Goal: Task Accomplishment & Management: Use online tool/utility

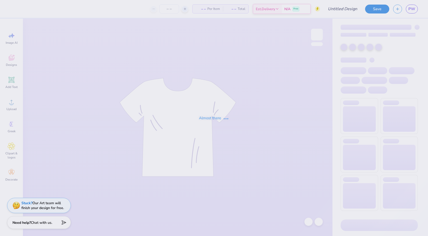
type input "TX OU potential"
type input "100"
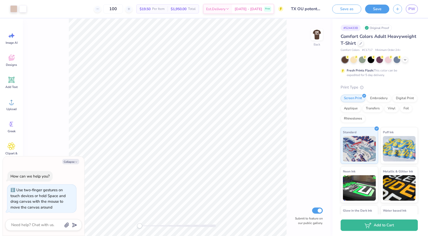
click at [136, 226] on div "Back Submit to feature on our public gallery." at bounding box center [177, 128] width 309 height 218
click at [316, 38] on img at bounding box center [317, 34] width 20 height 20
type textarea "x"
click at [414, 10] on span "PW" at bounding box center [411, 9] width 7 height 6
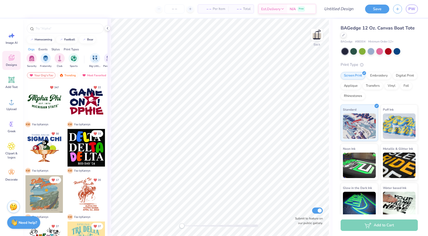
click at [387, 66] on div "Print Type" at bounding box center [378, 65] width 77 height 6
click at [388, 52] on div at bounding box center [388, 51] width 7 height 7
click at [377, 54] on div at bounding box center [379, 51] width 7 height 7
click at [356, 53] on div at bounding box center [353, 51] width 7 height 7
click at [347, 52] on div at bounding box center [345, 51] width 7 height 7
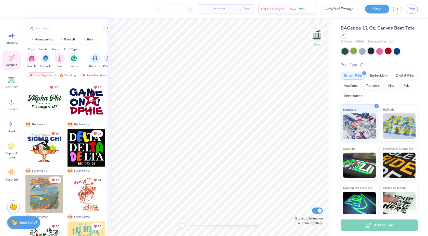
click at [370, 54] on div at bounding box center [370, 51] width 7 height 7
click at [15, 106] on icon at bounding box center [12, 102] width 8 height 8
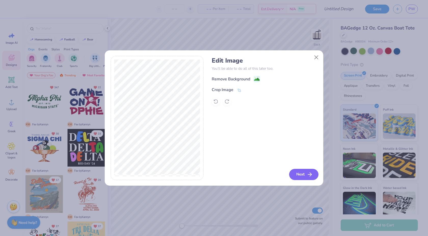
click at [302, 173] on button "Next" at bounding box center [303, 174] width 29 height 11
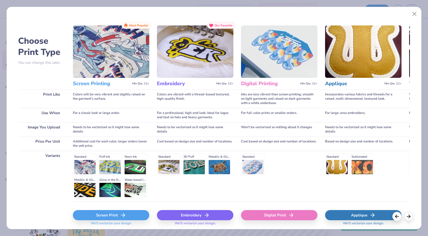
click at [133, 216] on div "Screen Print" at bounding box center [111, 215] width 76 height 10
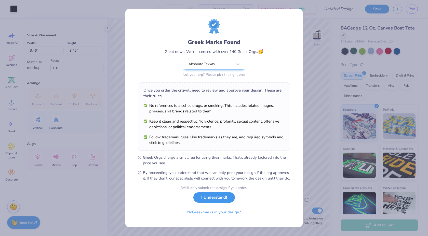
click at [225, 200] on button "I Understand!" at bounding box center [214, 198] width 42 height 10
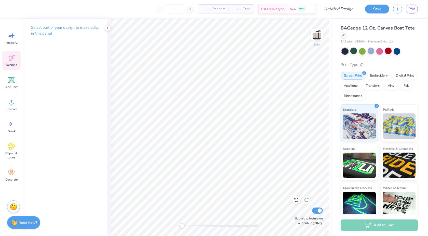
click at [14, 65] on span "Designs" at bounding box center [11, 65] width 11 height 4
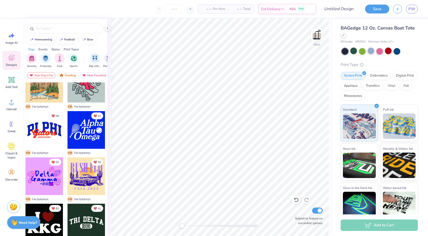
scroll to position [391, 0]
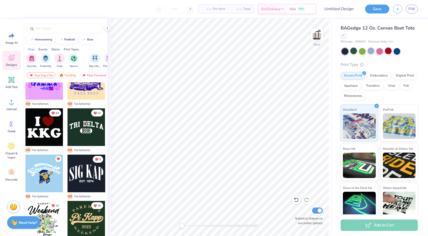
click at [90, 177] on div at bounding box center [86, 174] width 38 height 38
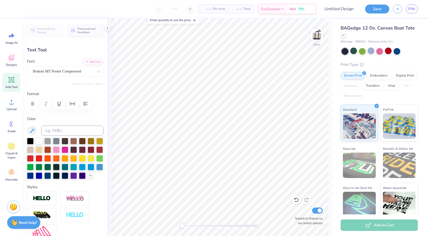
scroll to position [0, 0]
type textarea "S"
type textarea "Absolute Texxas"
type input "1.43"
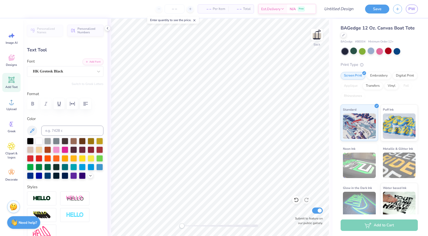
type input "0.24"
type textarea "EST. 2004"
type input "3.46"
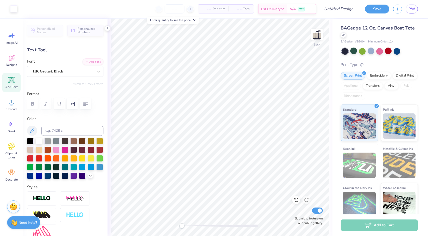
type input "1.07"
click at [35, 131] on button at bounding box center [32, 131] width 10 height 10
click at [13, 13] on div "Art colors" at bounding box center [8, 9] width 17 height 18
click at [14, 6] on div at bounding box center [13, 8] width 7 height 7
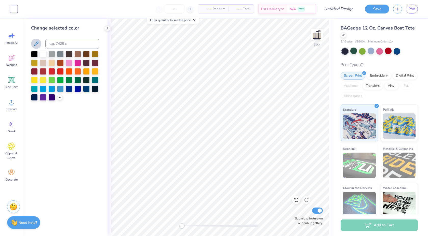
click at [34, 44] on icon at bounding box center [36, 44] width 6 height 6
click at [63, 100] on div at bounding box center [65, 76] width 68 height 50
click at [60, 98] on icon at bounding box center [60, 97] width 4 height 4
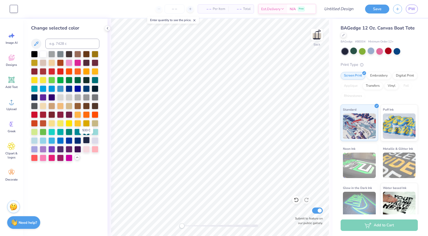
click at [86, 142] on div at bounding box center [86, 140] width 7 height 7
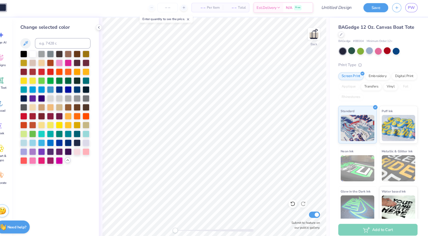
scroll to position [0, 0]
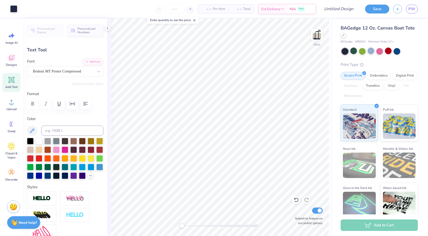
type input "1.43"
type input "0.24"
type input "3.46"
type input "1.07"
type input "1.43"
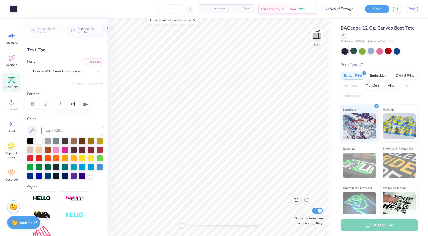
type input "0.24"
click at [340, 8] on input "Design Title" at bounding box center [332, 9] width 50 height 10
type input "Just potential"
click at [375, 12] on button "Save" at bounding box center [377, 8] width 24 height 9
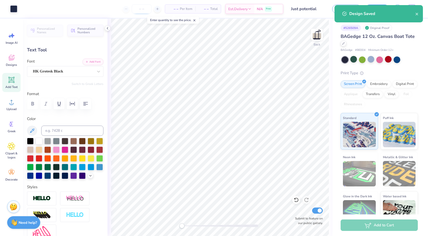
click at [141, 11] on input "number" at bounding box center [142, 8] width 20 height 9
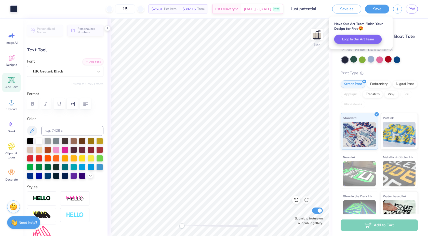
type input "1"
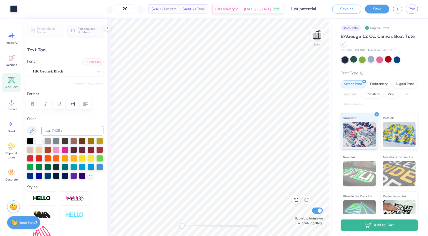
type input "2"
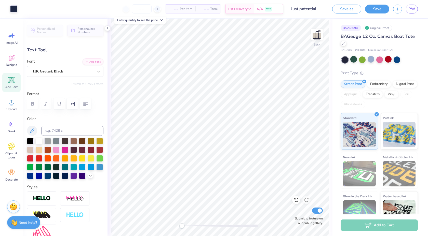
type input "2"
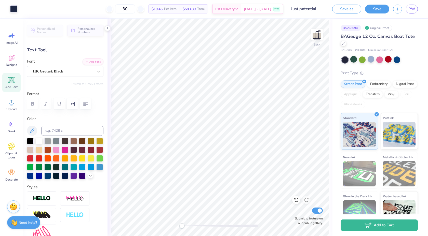
type input "3"
type input "29"
drag, startPoint x: 137, startPoint y: 9, endPoint x: 121, endPoint y: 9, distance: 16.3
click at [121, 9] on div "29" at bounding box center [125, 8] width 38 height 9
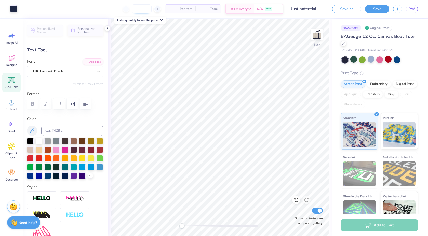
click at [142, 6] on input "number" at bounding box center [142, 8] width 20 height 9
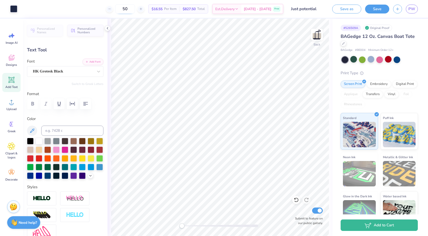
type input "5"
type input "2"
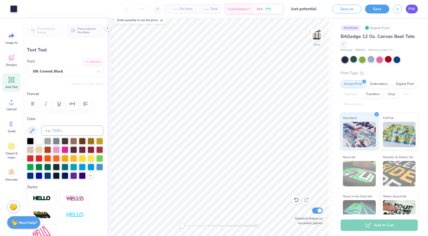
click at [410, 10] on span "PW" at bounding box center [411, 9] width 7 height 6
